Goal: Communication & Community: Connect with others

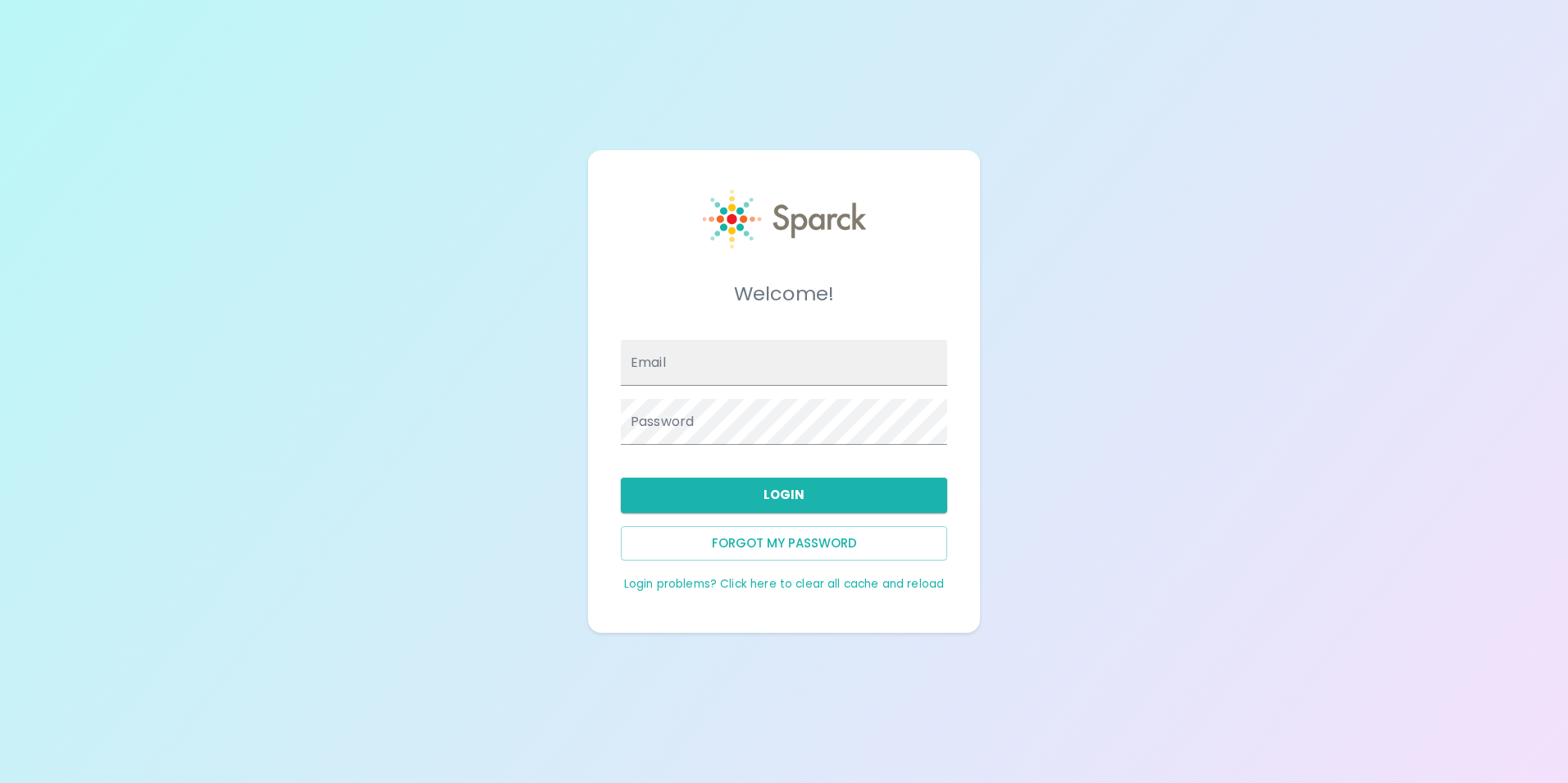
type input "[EMAIL_ADDRESS][DOMAIN_NAME]"
click at [819, 501] on button "Login" at bounding box center [784, 494] width 326 height 34
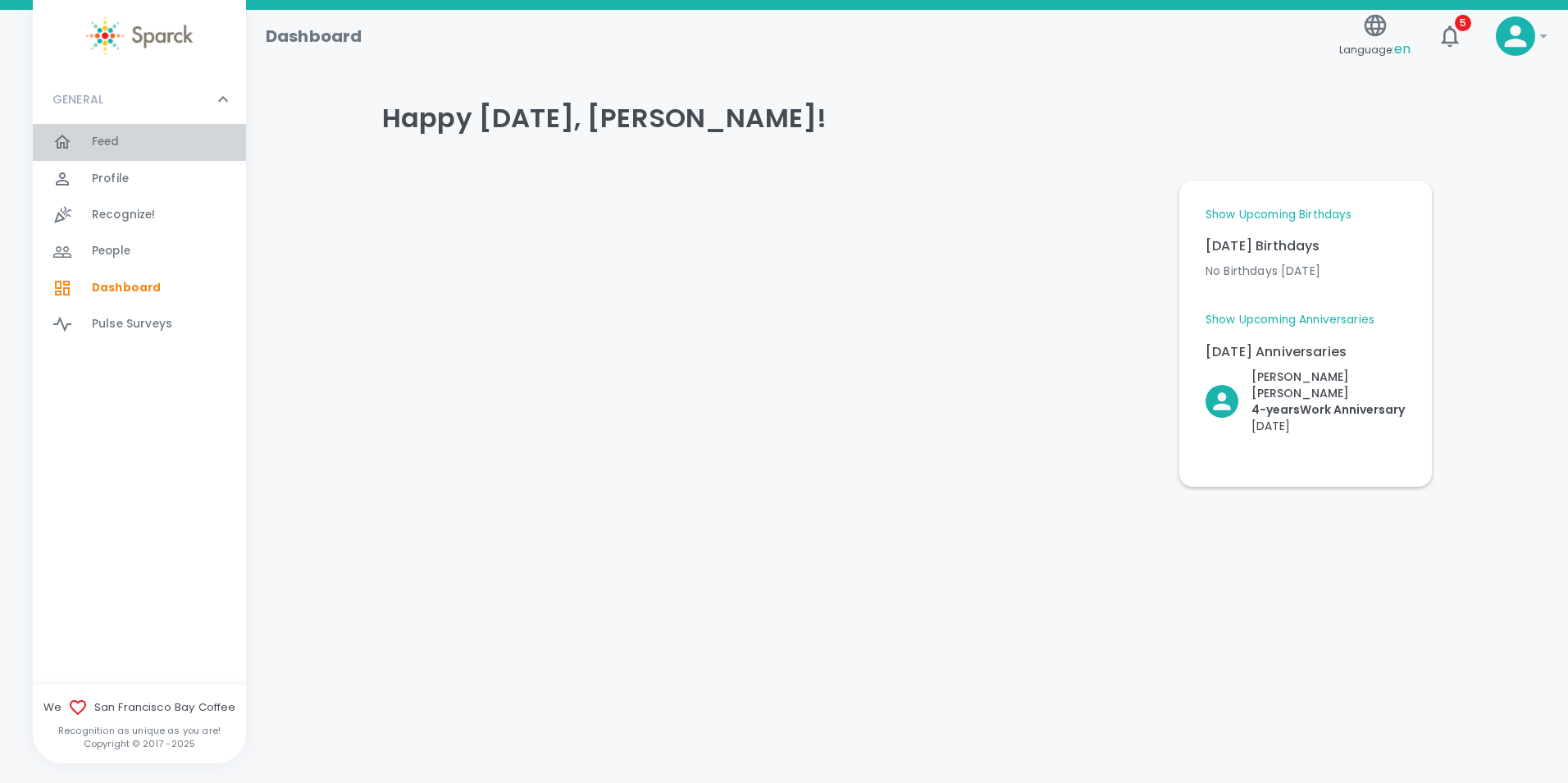
click at [120, 144] on div "Feed 0" at bounding box center [169, 141] width 154 height 23
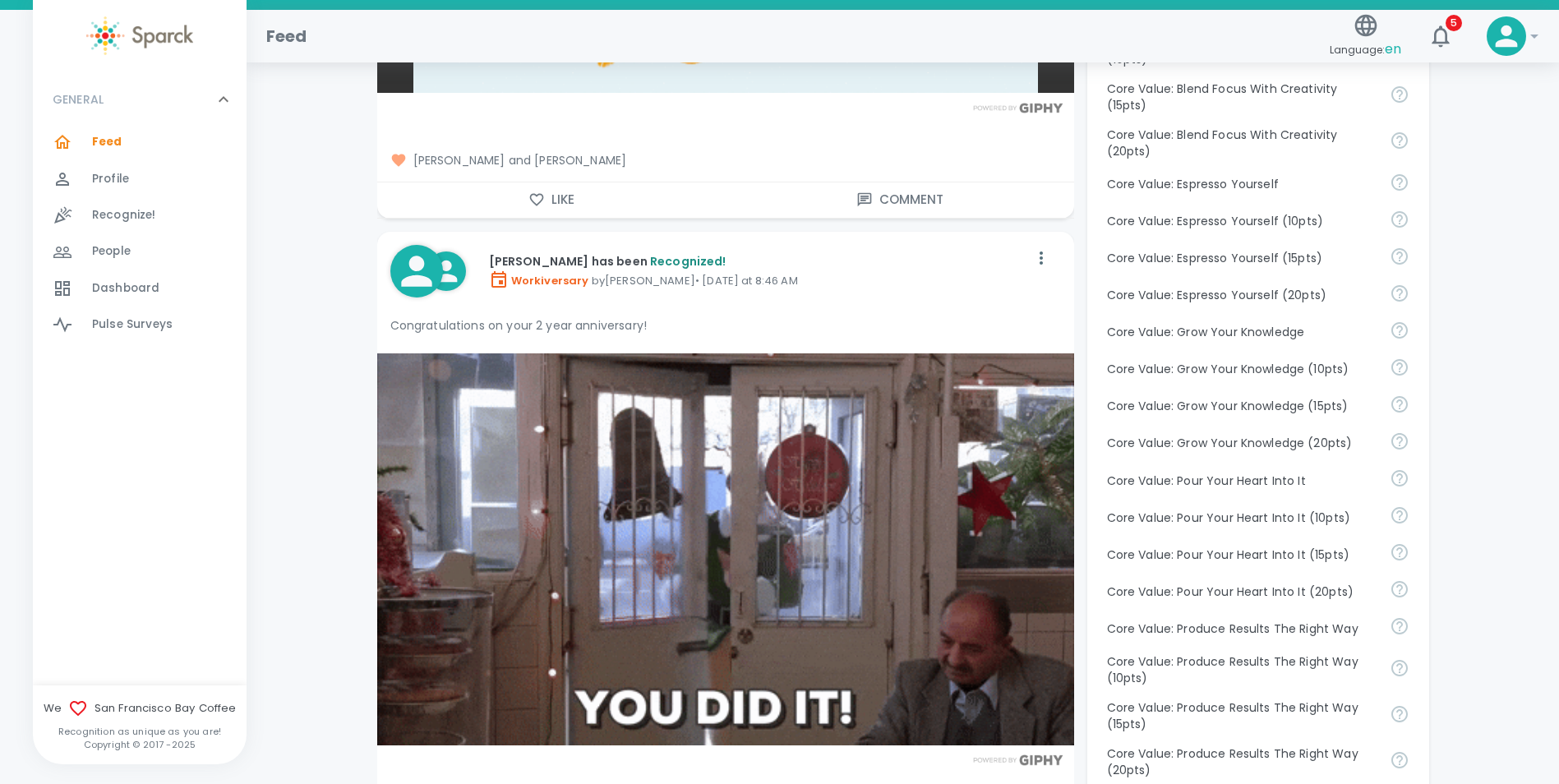
scroll to position [985, 0]
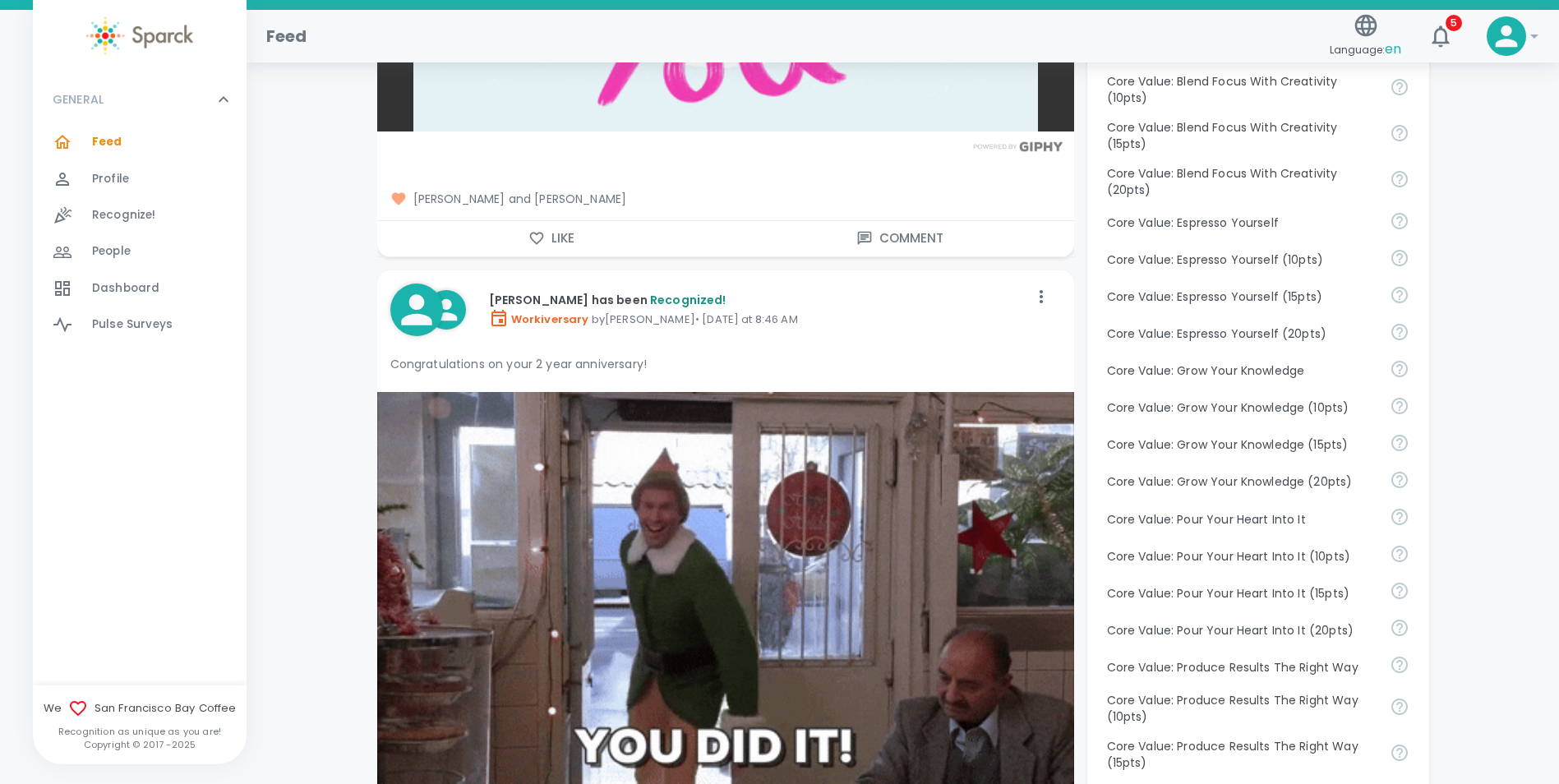
click at [883, 349] on div "Congratulations on your 2 year anniversary!" at bounding box center [725, 363] width 670 height 29
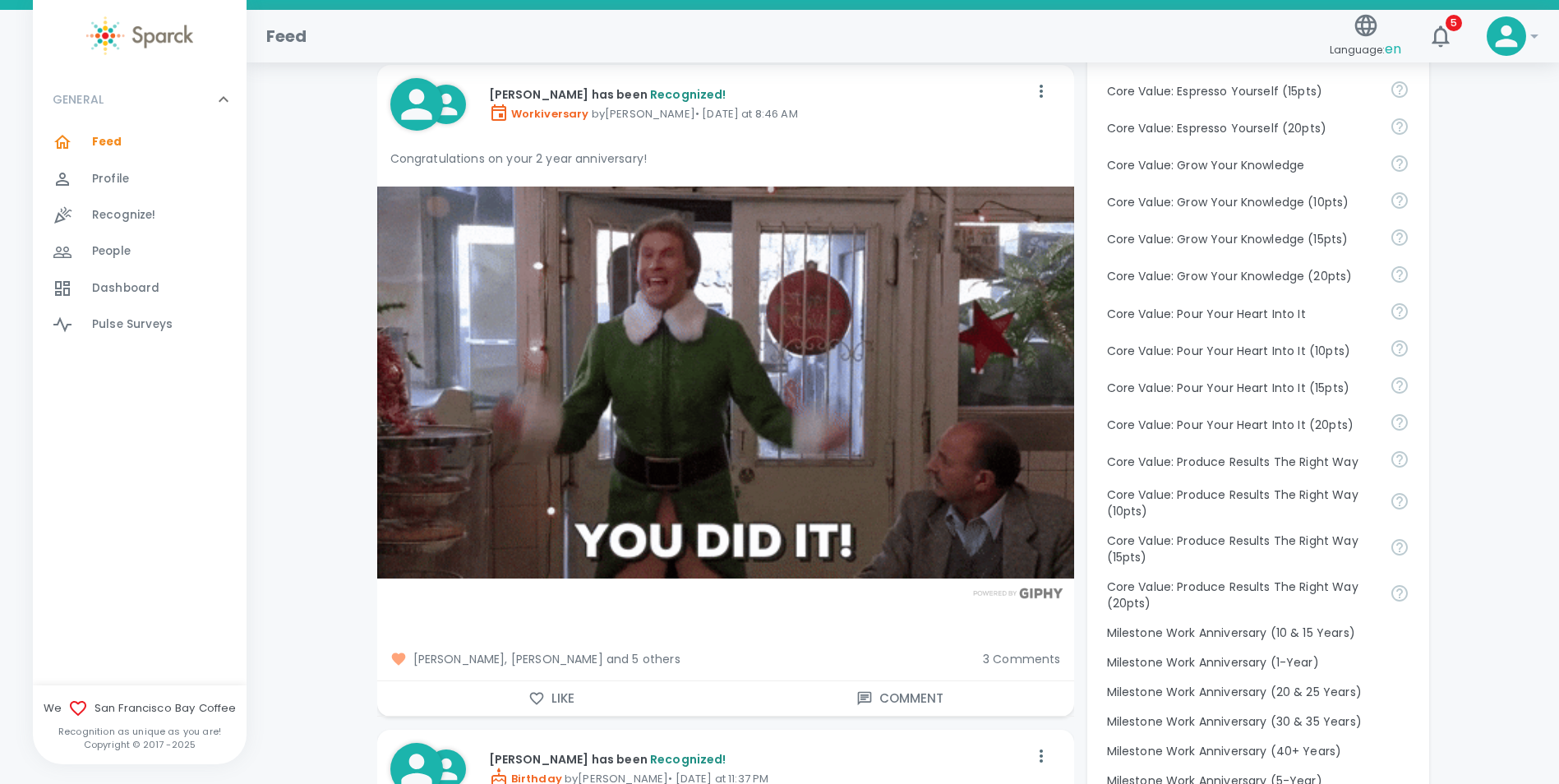
scroll to position [1232, 0]
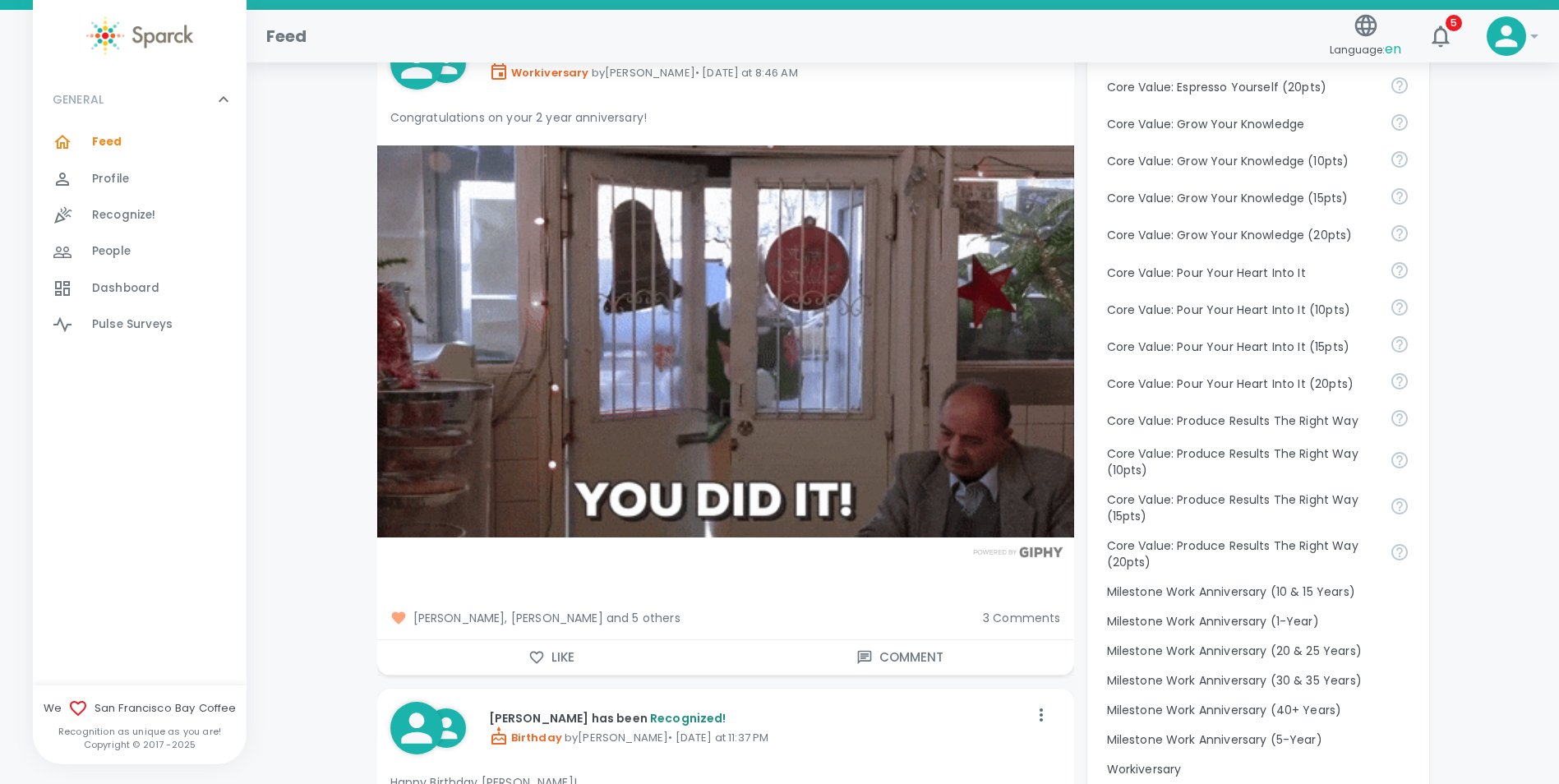
click at [659, 616] on span "[PERSON_NAME], [PERSON_NAME] and 5 others" at bounding box center [680, 617] width 579 height 16
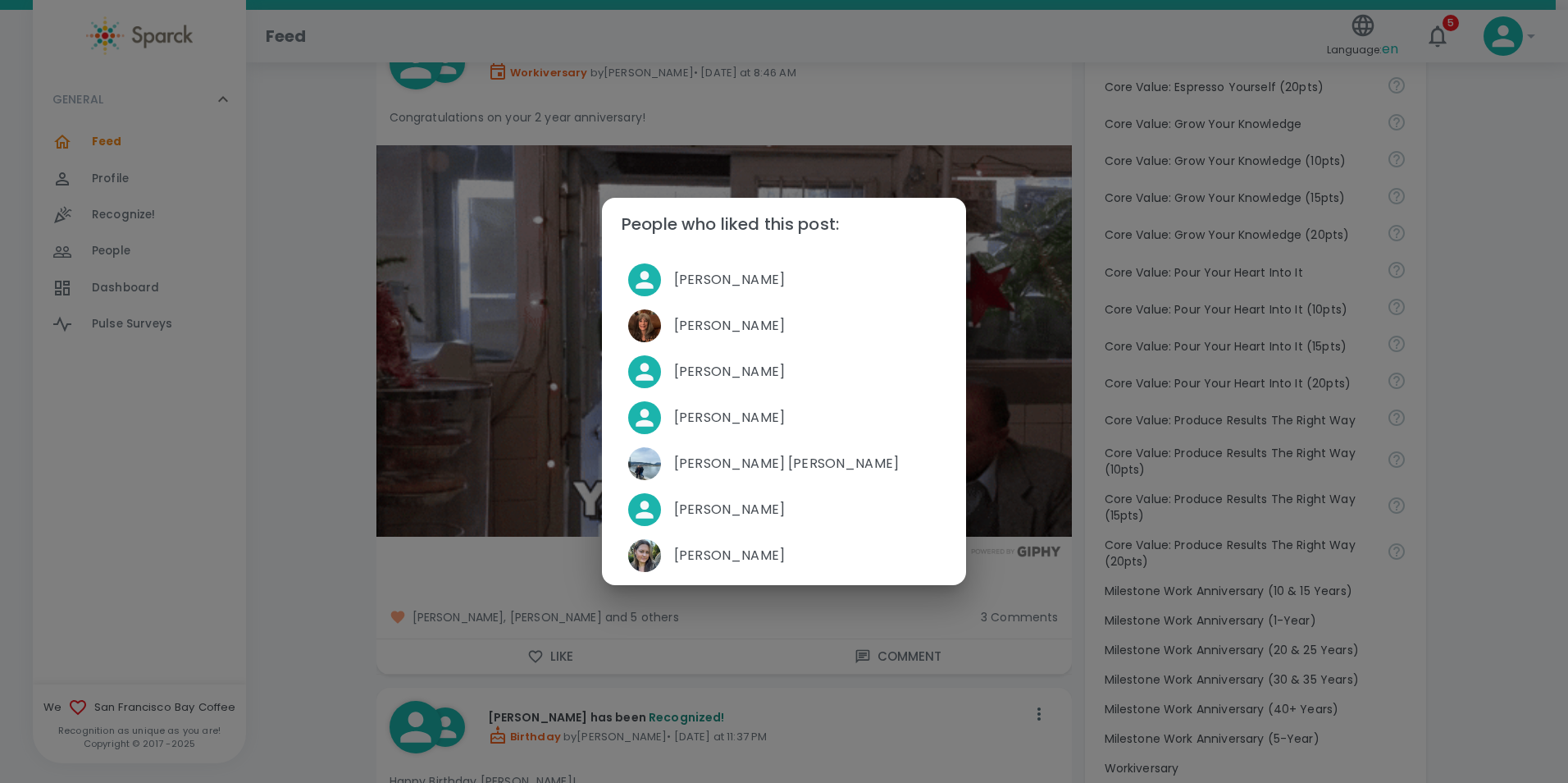
click at [349, 546] on div "People who liked this post: [PERSON_NAME] [PERSON_NAME] [PERSON_NAME] [PERSON_N…" at bounding box center [784, 391] width 1568 height 783
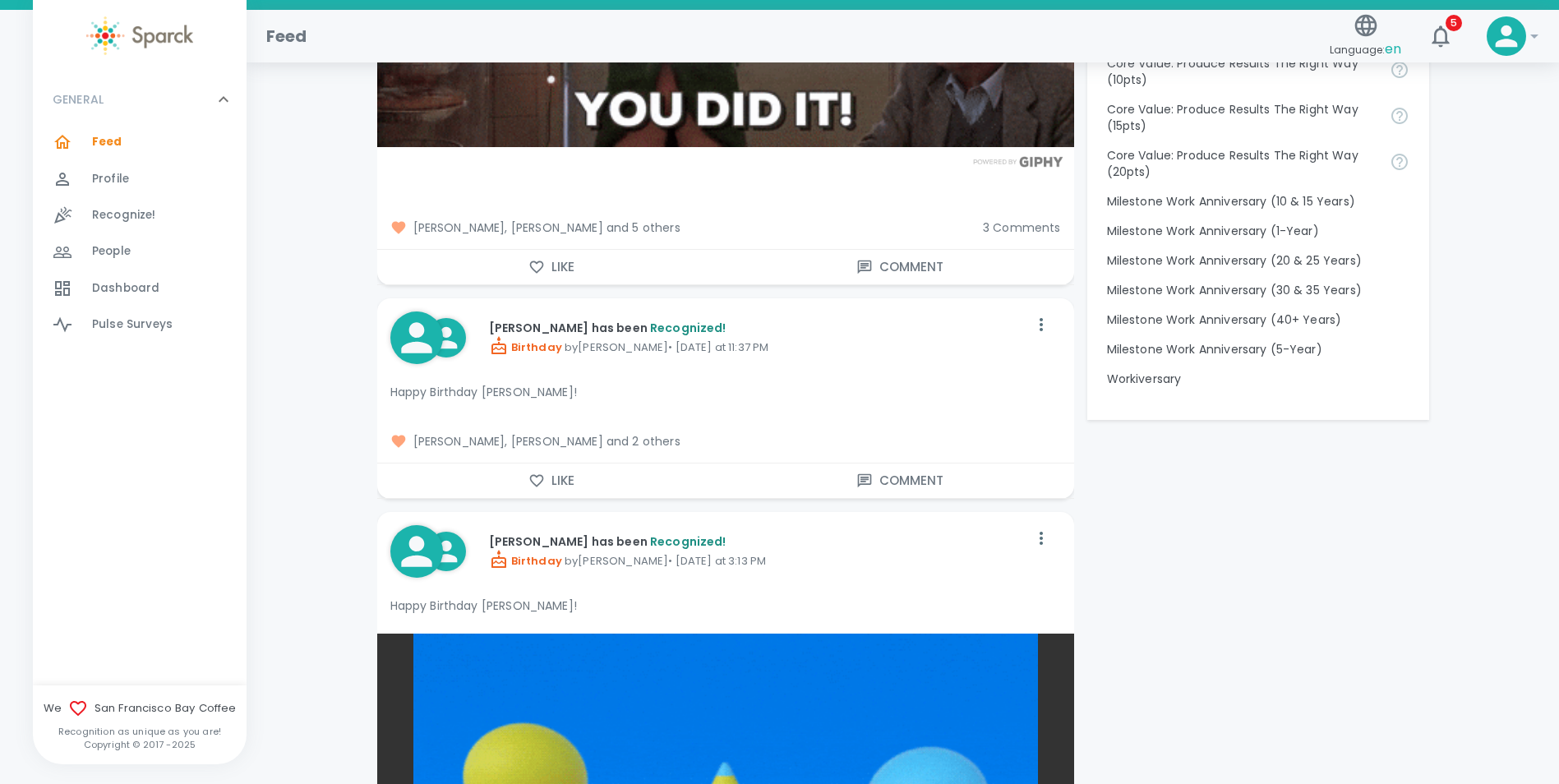
scroll to position [1643, 0]
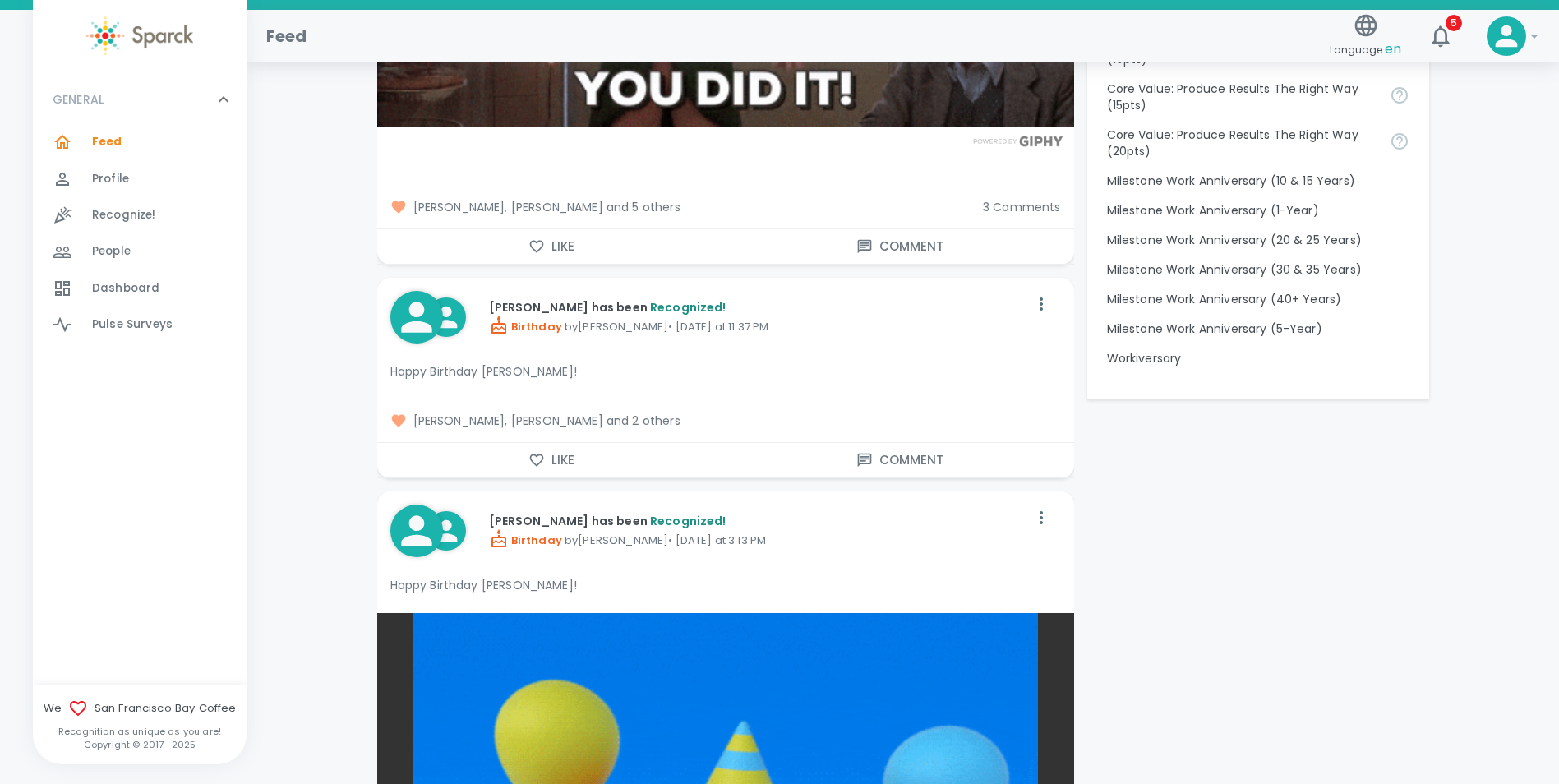
click at [618, 419] on span "[PERSON_NAME], [PERSON_NAME] and 2 others" at bounding box center [725, 420] width 670 height 16
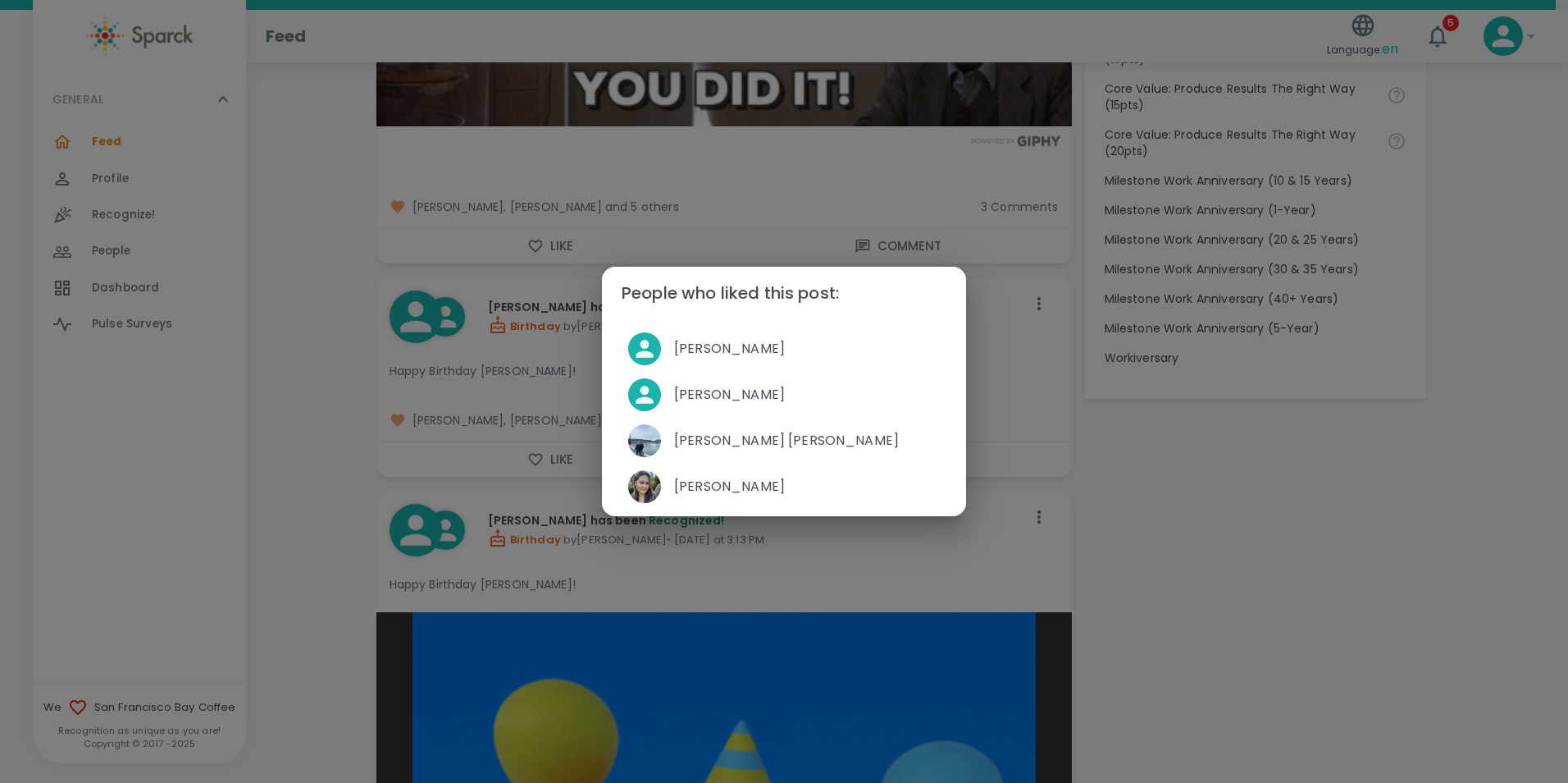
click at [312, 460] on div "People who liked this post: [PERSON_NAME] [PERSON_NAME] [PERSON_NAME] [PERSON_N…" at bounding box center [784, 391] width 1568 height 783
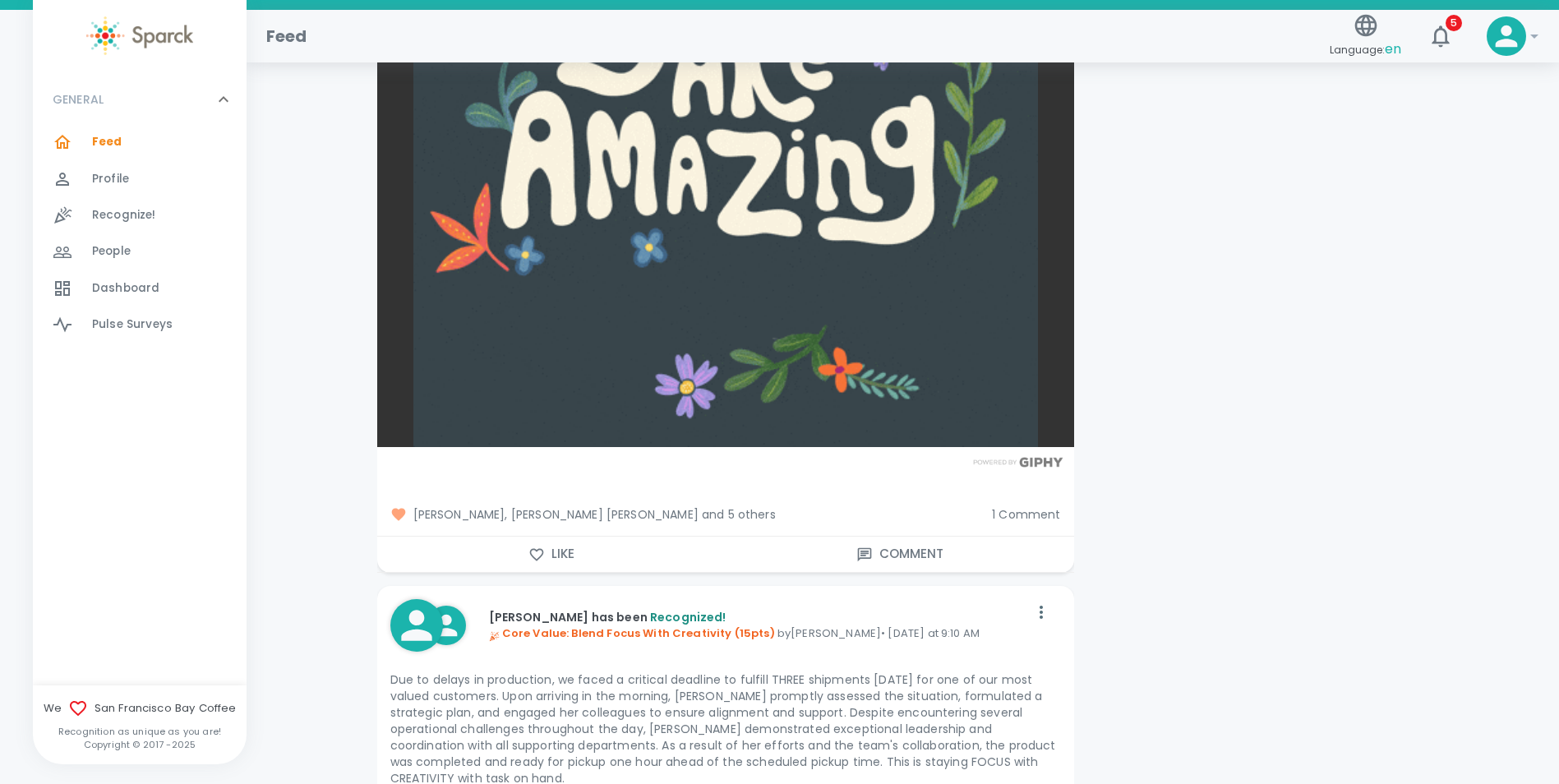
scroll to position [4682, 0]
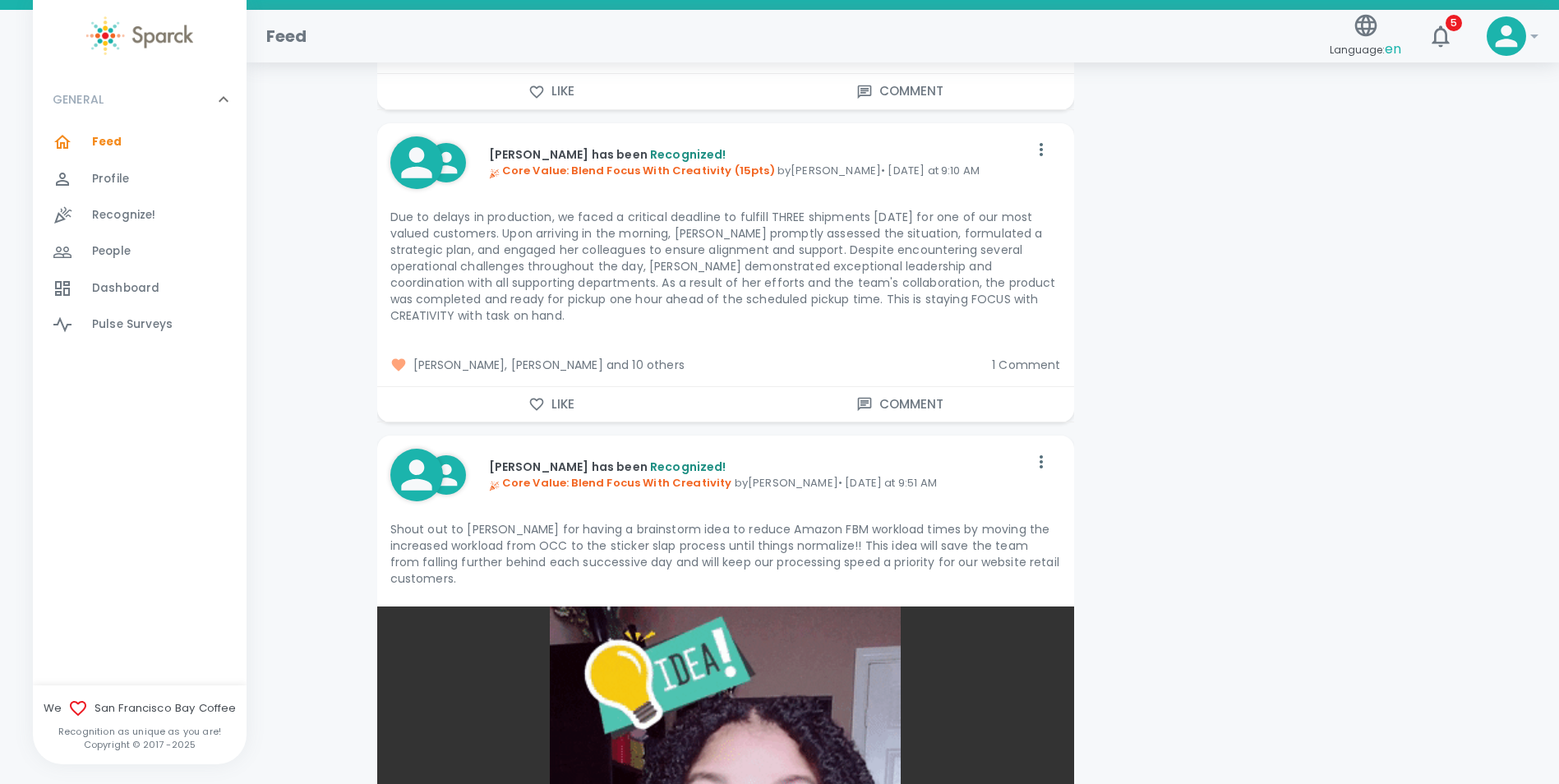
click at [645, 363] on span "[PERSON_NAME], [PERSON_NAME] and 10 others" at bounding box center [685, 364] width 589 height 16
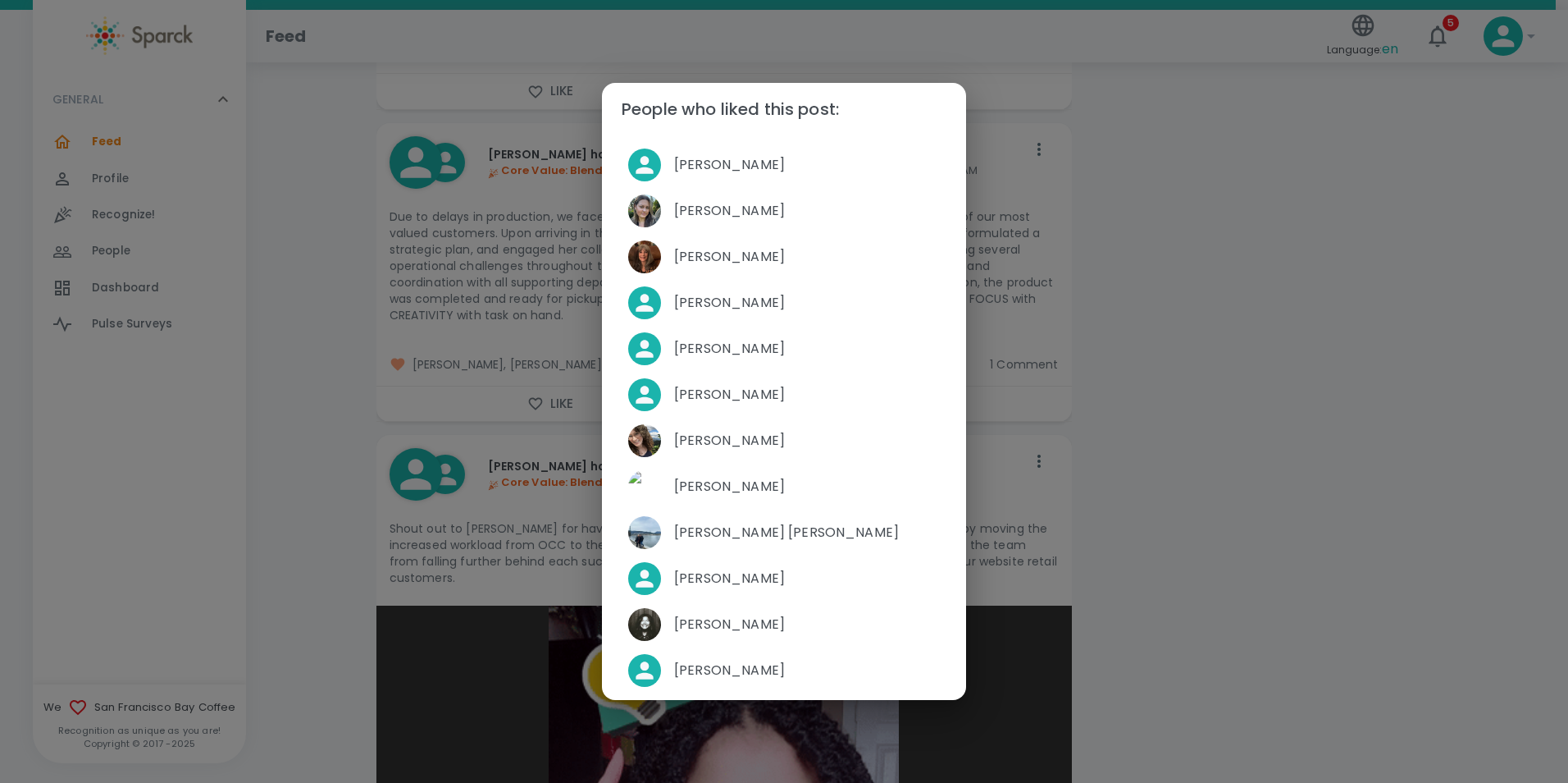
click at [1088, 264] on div "People who liked this post: [PERSON_NAME] [PERSON_NAME] [PERSON_NAME] [PERSON_N…" at bounding box center [784, 391] width 1568 height 783
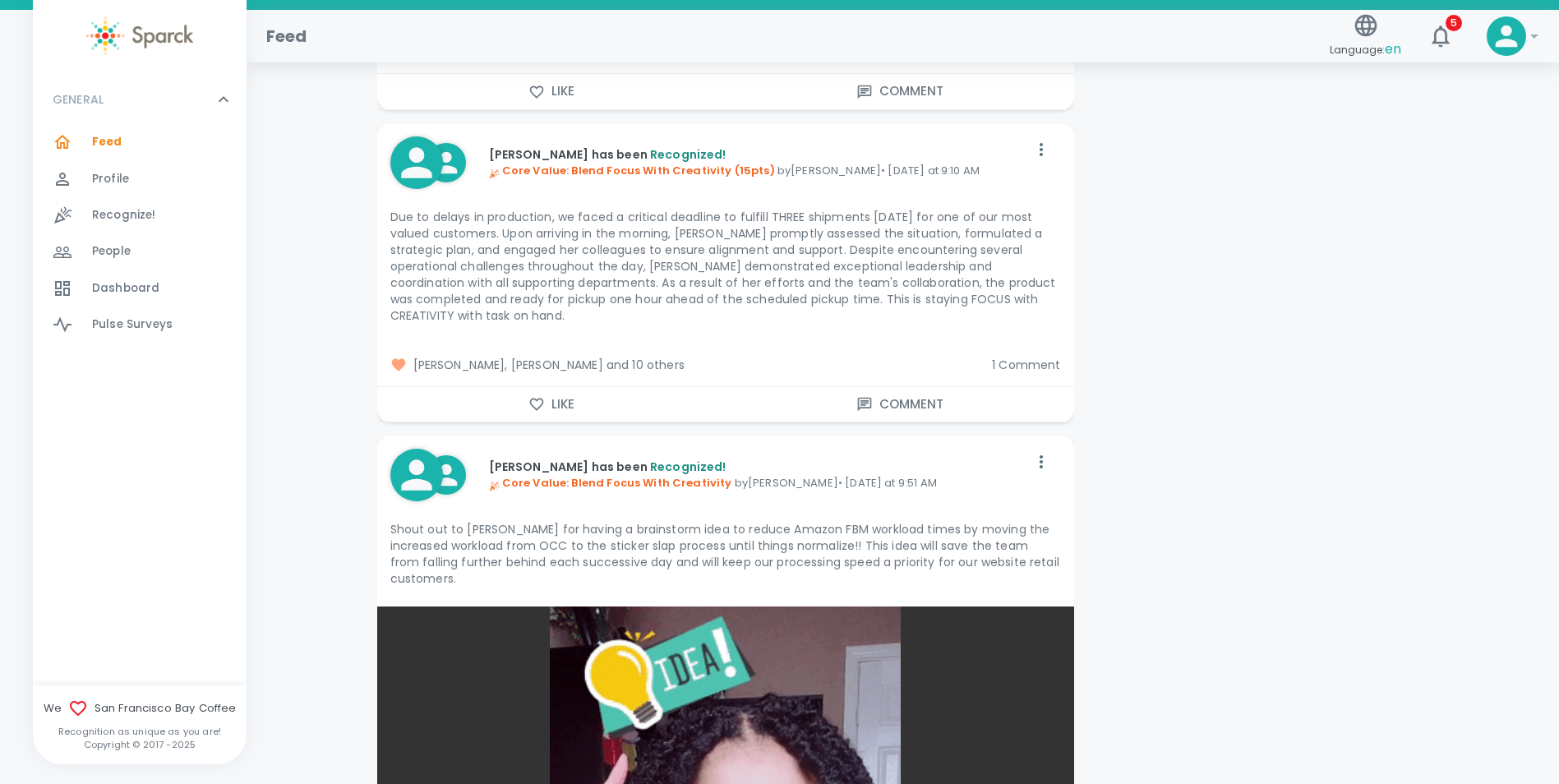
click at [1020, 364] on span "1 Comment" at bounding box center [1026, 364] width 68 height 16
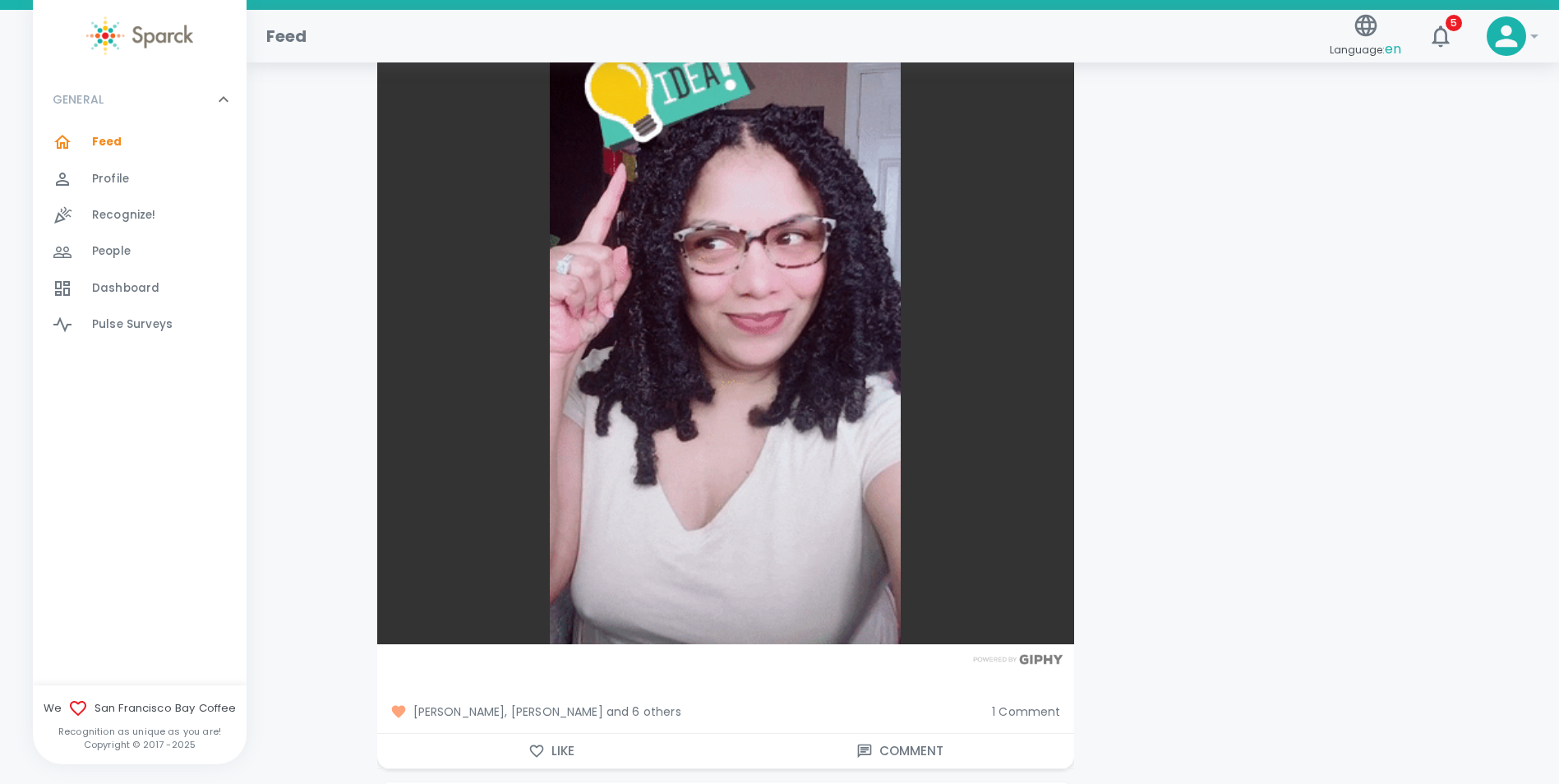
scroll to position [5995, 0]
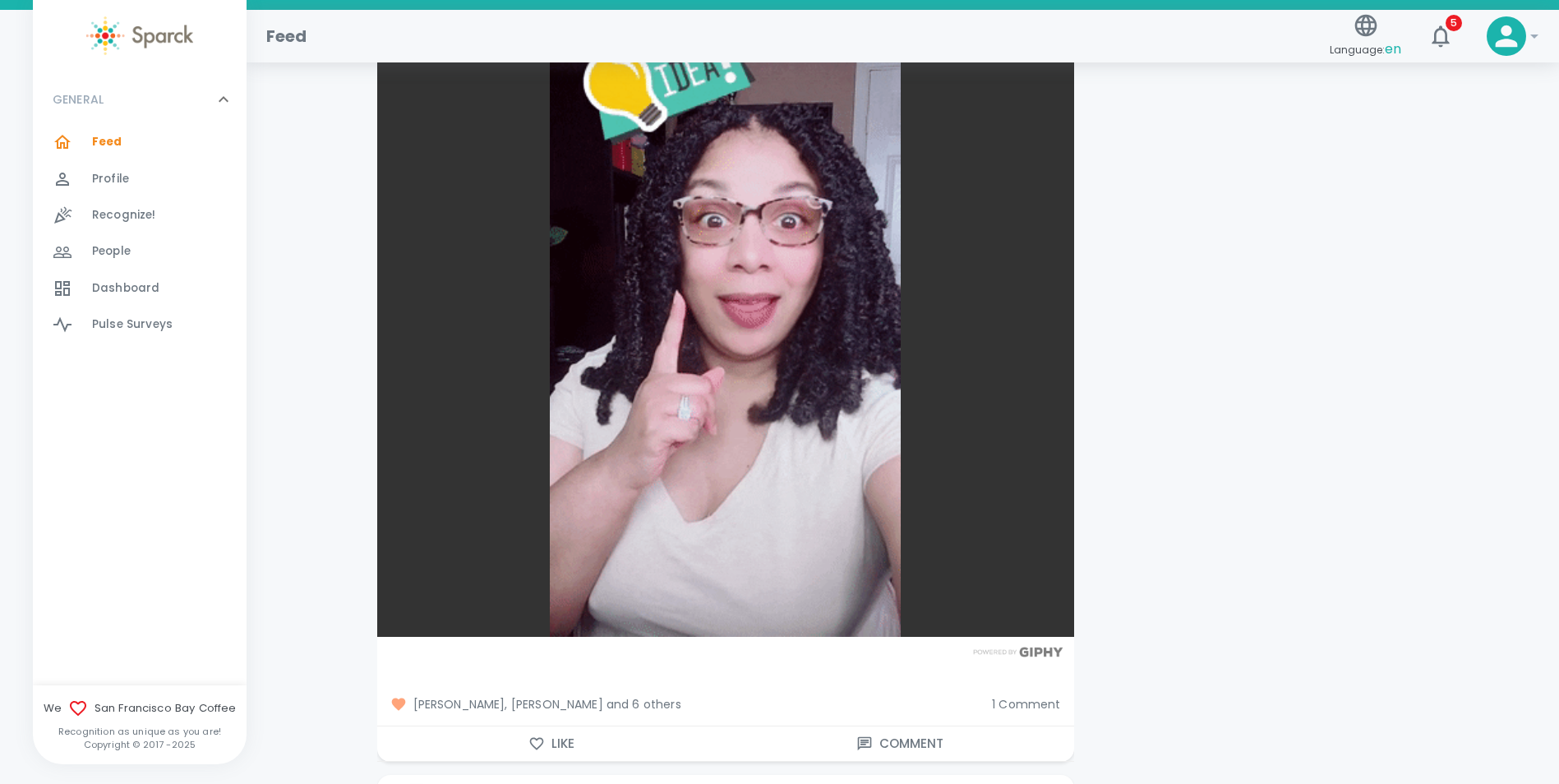
click at [614, 696] on span "[PERSON_NAME], [PERSON_NAME] and 6 others" at bounding box center [685, 703] width 589 height 16
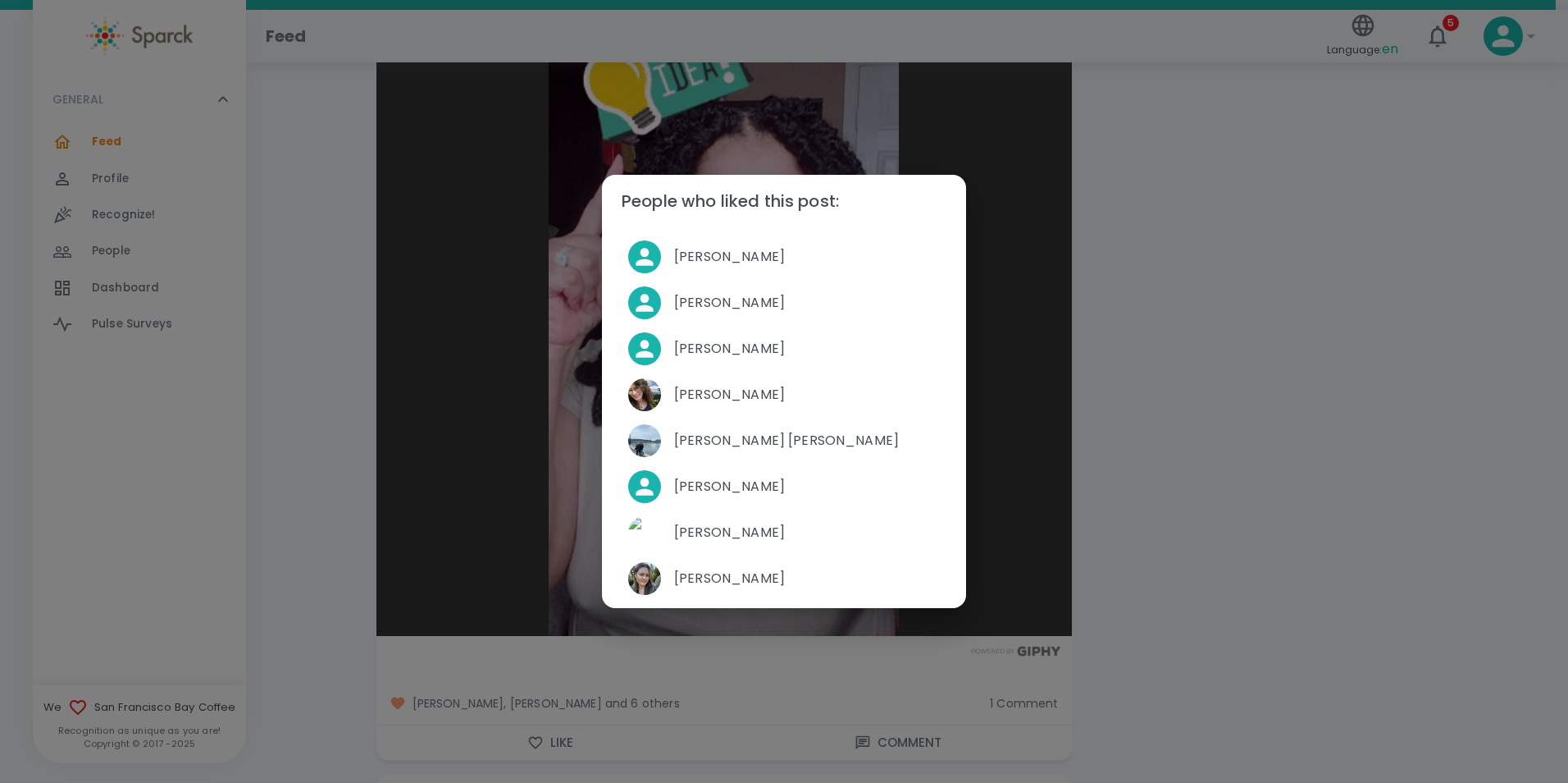
click at [1060, 455] on div "People who liked this post: [PERSON_NAME] [PERSON_NAME] [PERSON_NAME] [PERSON_N…" at bounding box center [784, 391] width 1568 height 783
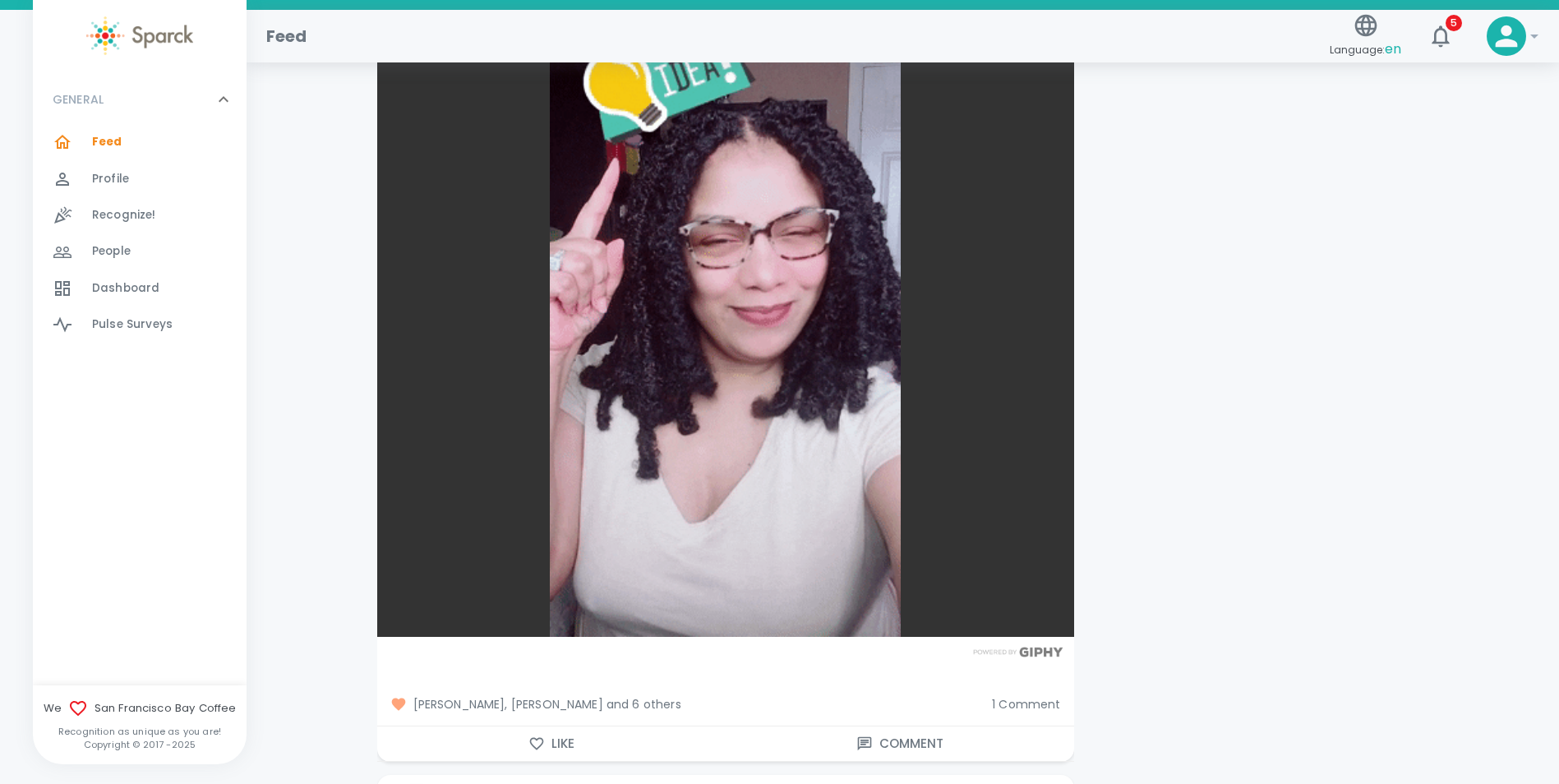
click at [1007, 696] on span "1 Comment" at bounding box center [1026, 703] width 68 height 16
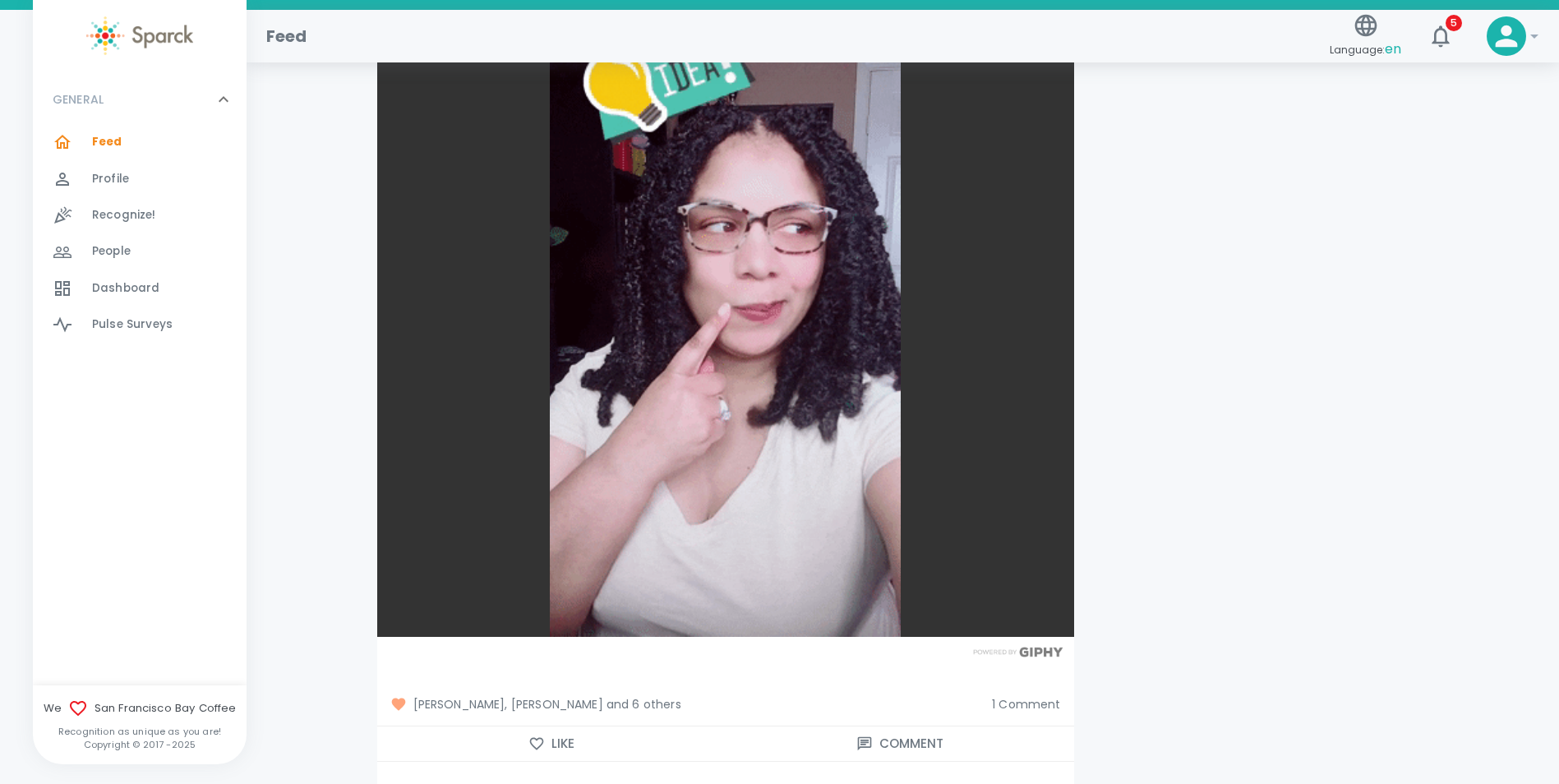
click at [1018, 696] on span "1 Comment" at bounding box center [1026, 703] width 68 height 16
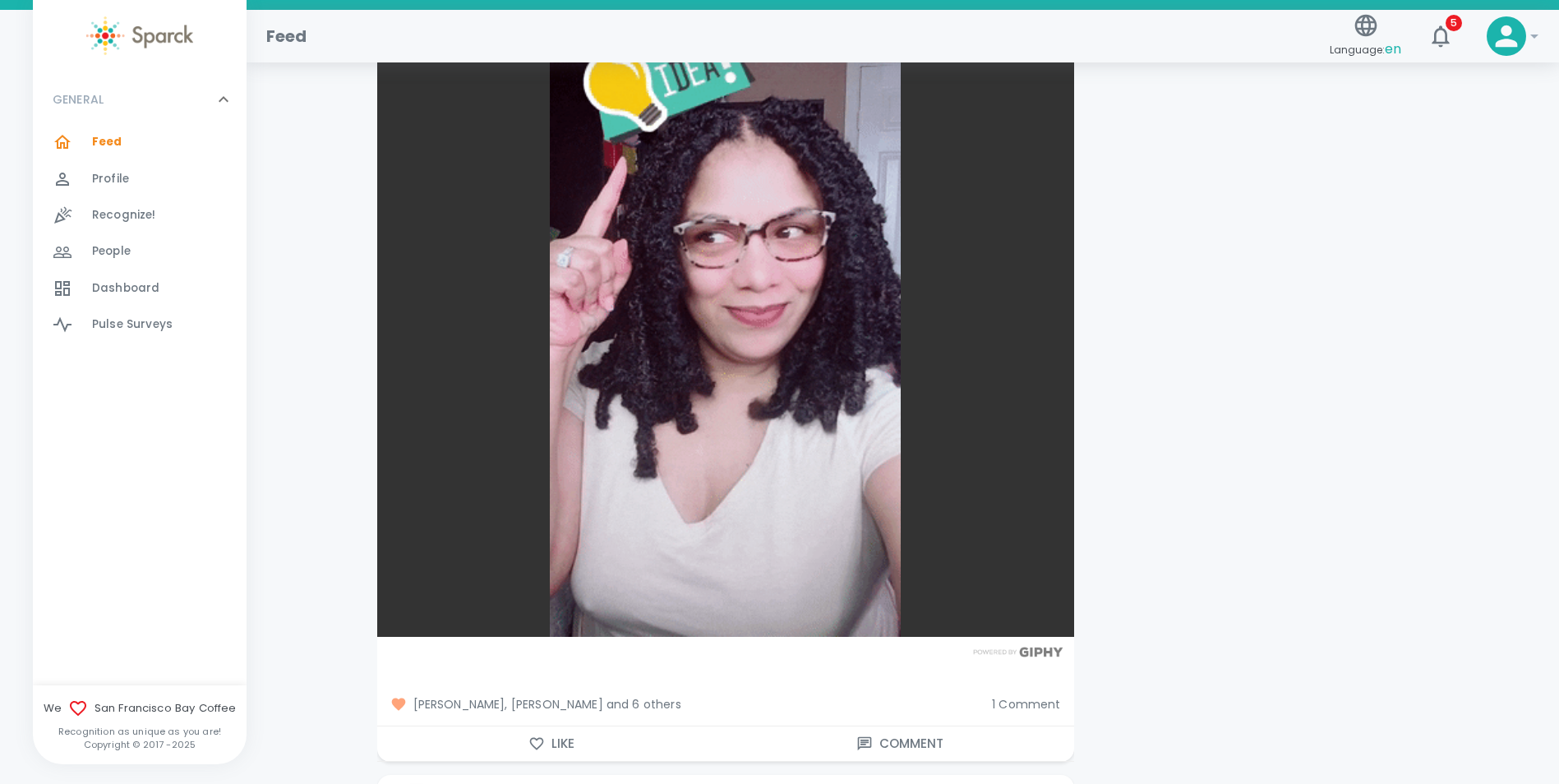
click at [1018, 696] on span "1 Comment" at bounding box center [1026, 703] width 68 height 16
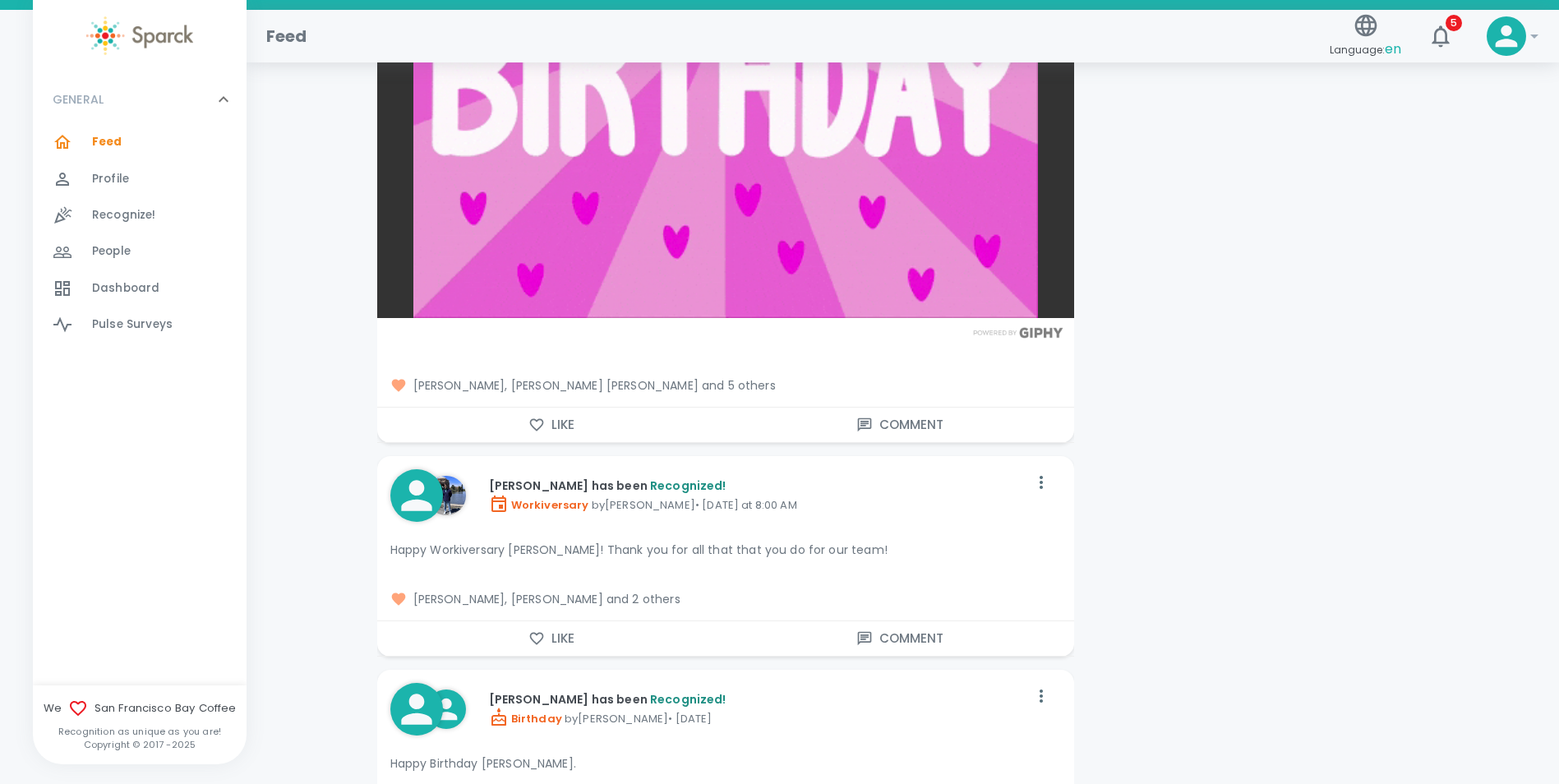
scroll to position [10678, 0]
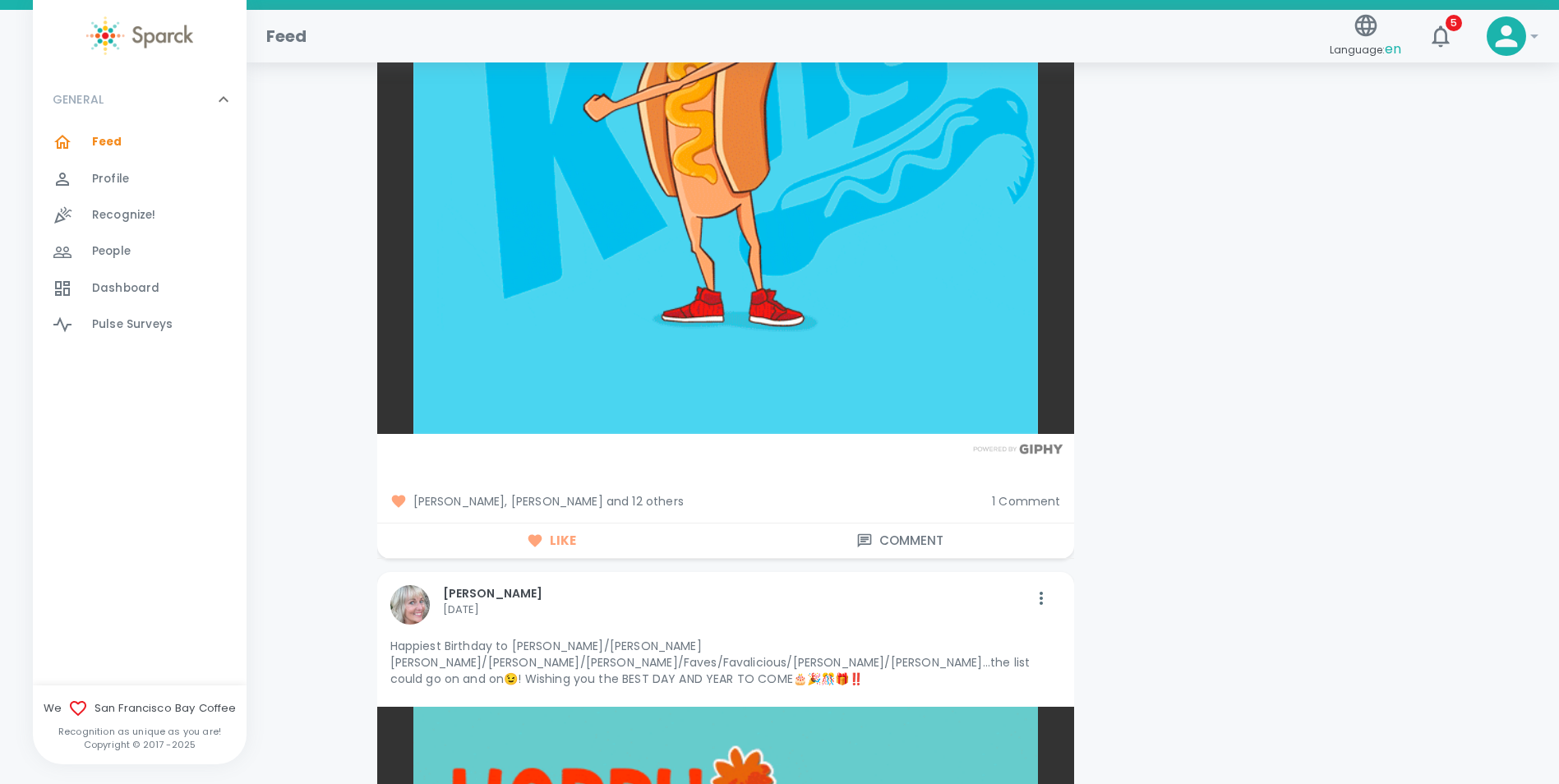
scroll to position [14373, 0]
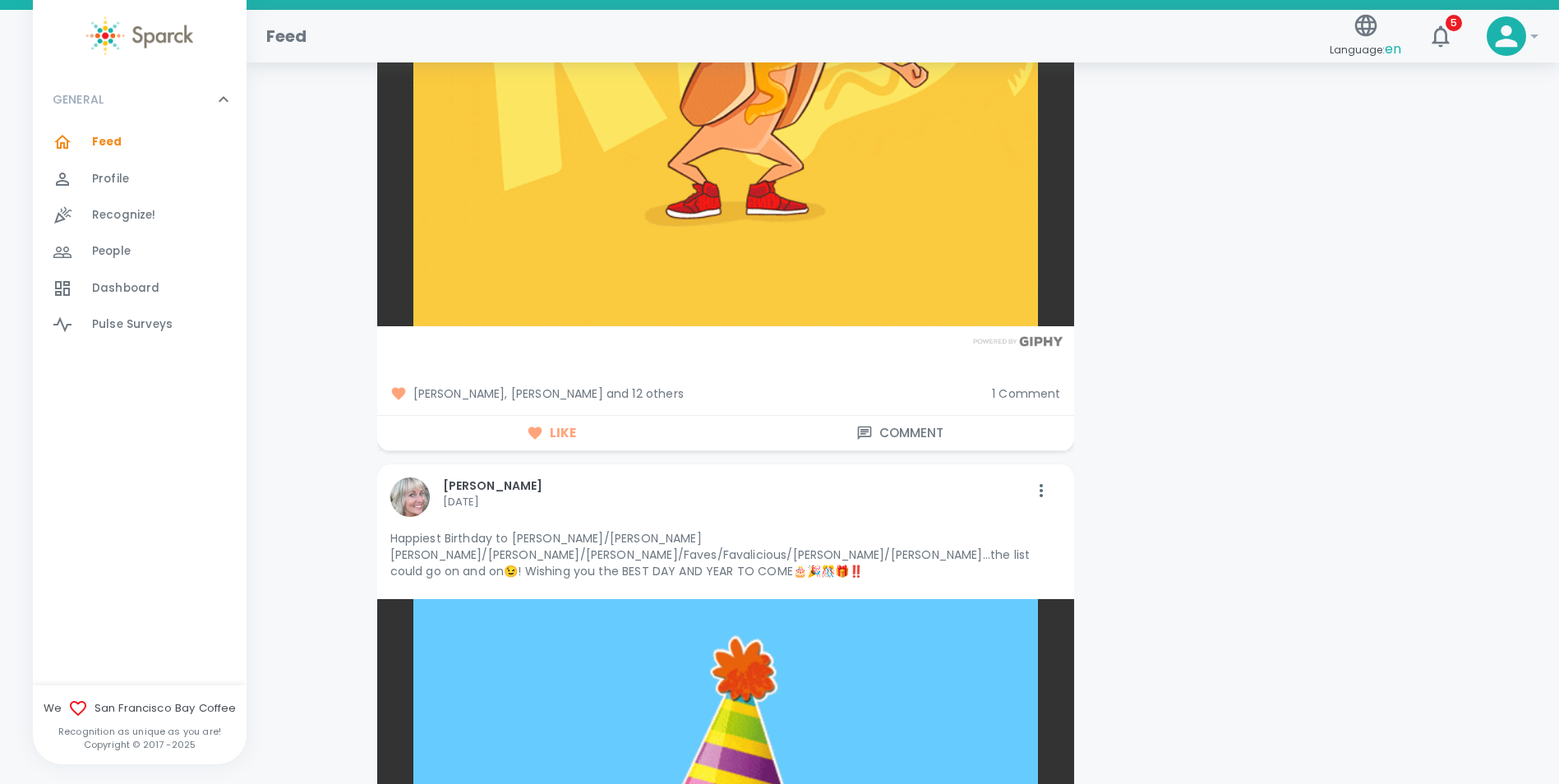
click at [560, 415] on button "Like" at bounding box center [551, 432] width 348 height 34
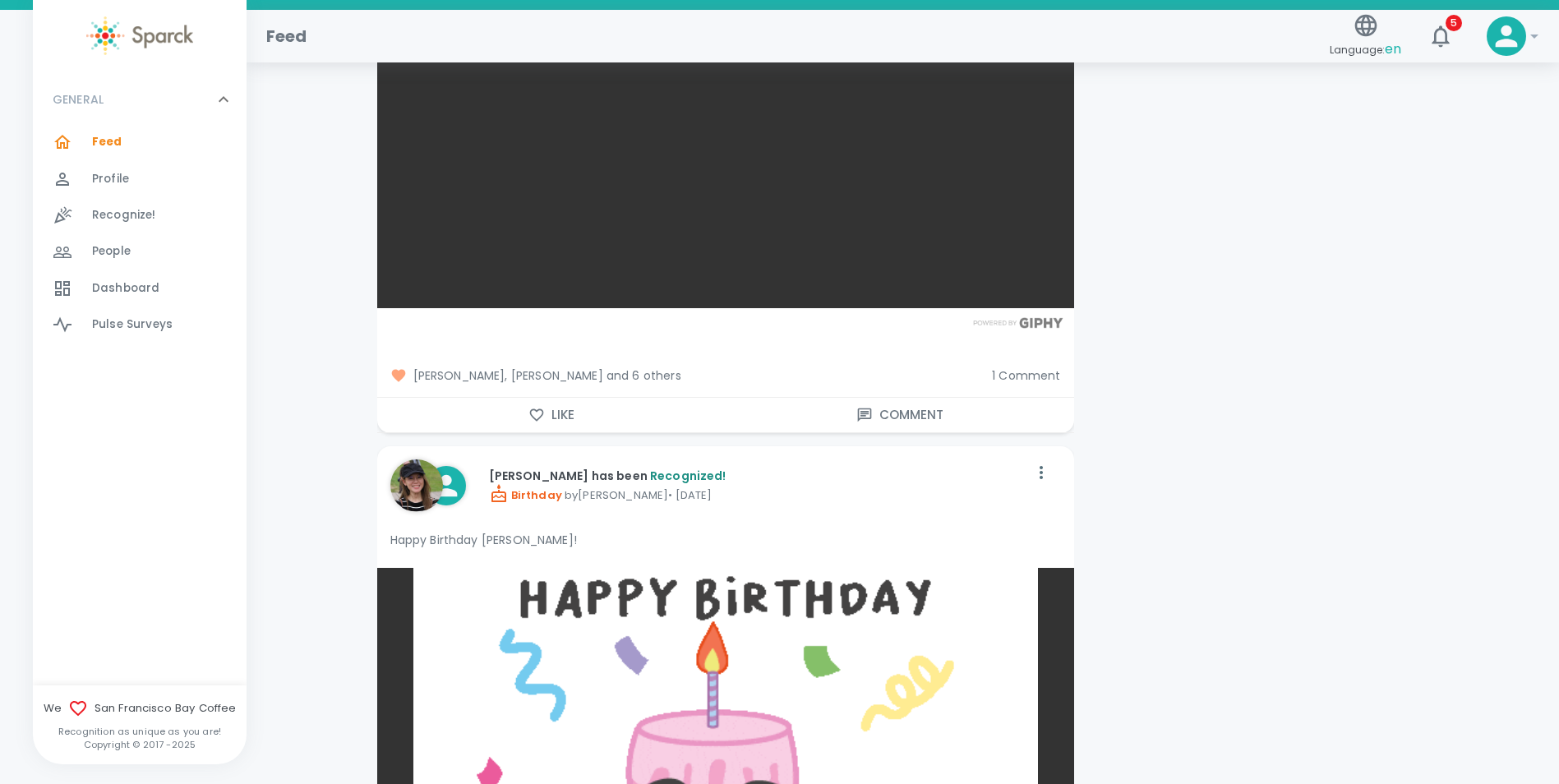
scroll to position [16920, 0]
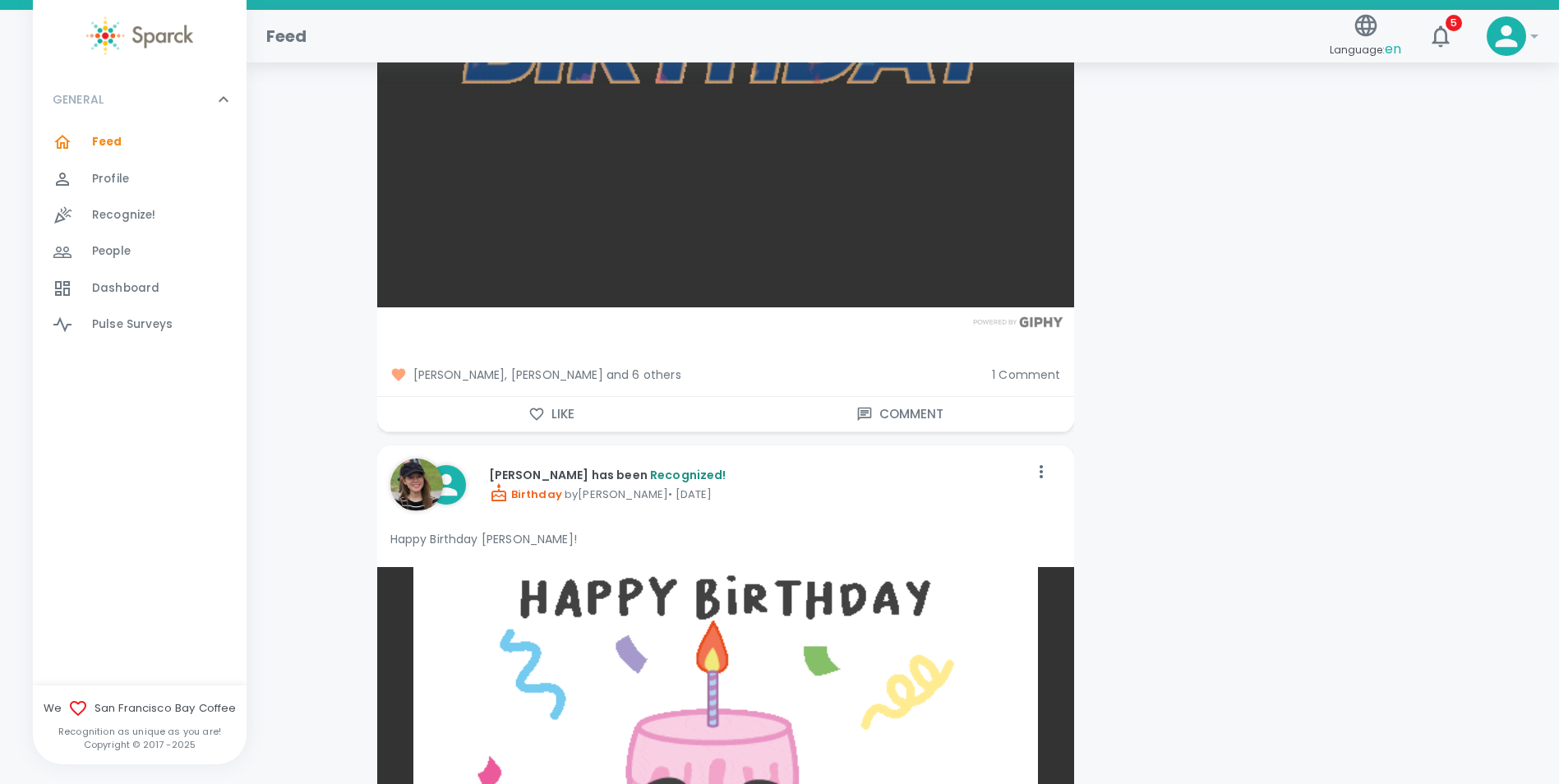
click at [459, 445] on div "[PERSON_NAME] has been Recognized! Birthday by [PERSON_NAME] • [DATE]" at bounding box center [703, 484] width 651 height 79
click at [421, 458] on img at bounding box center [416, 484] width 52 height 52
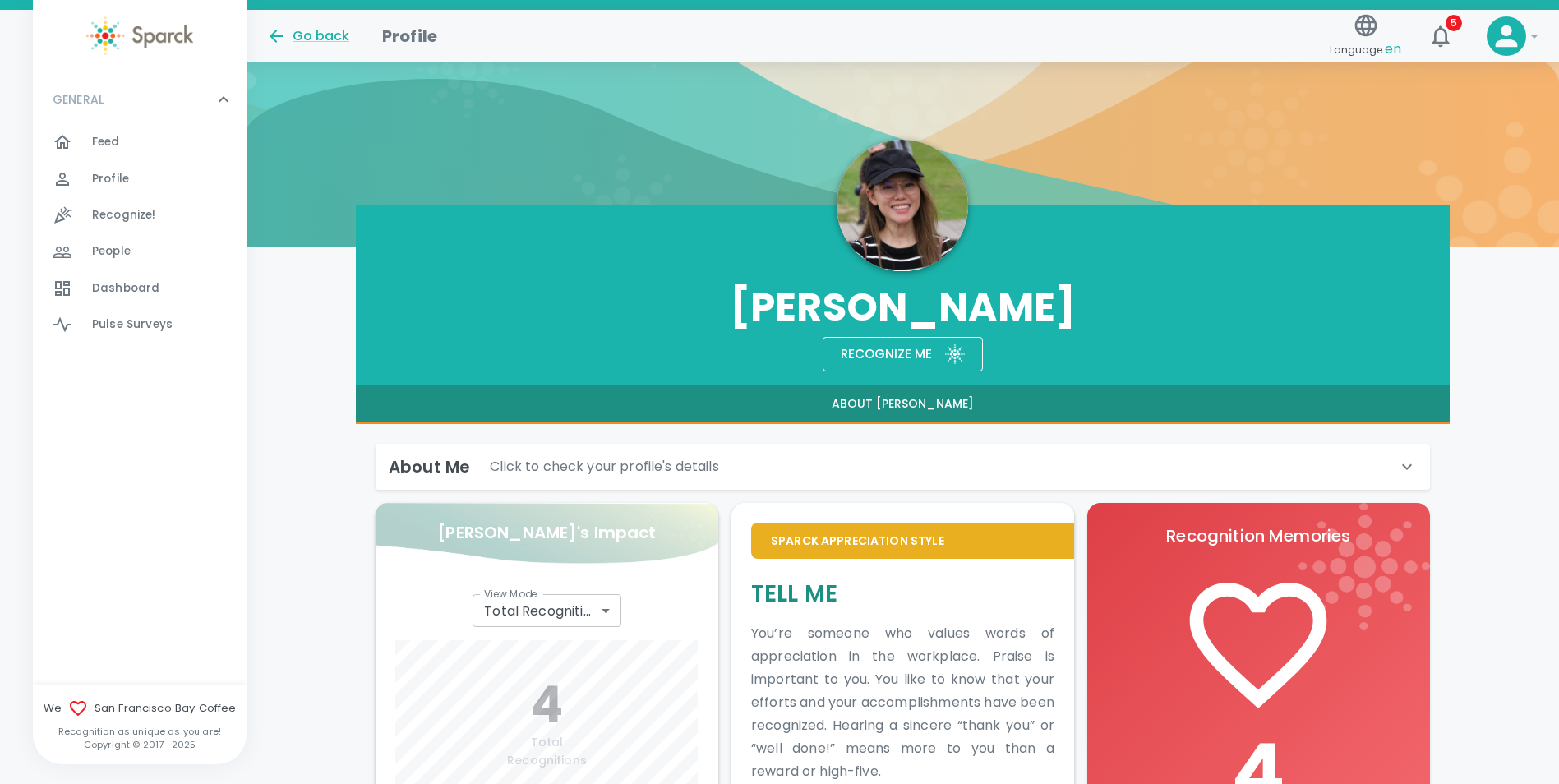
scroll to position [59, 0]
